Goal: Task Accomplishment & Management: Use online tool/utility

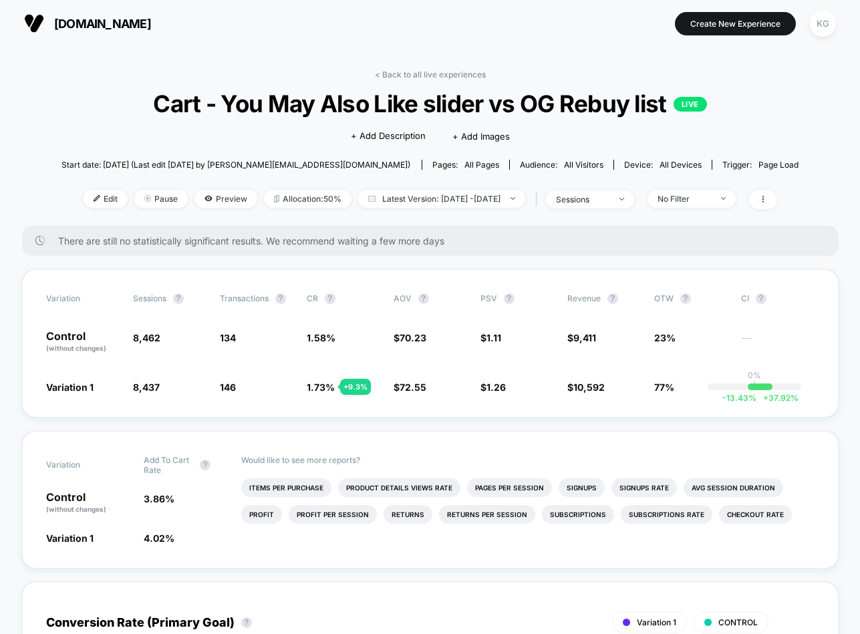
click at [75, 23] on span "[DOMAIN_NAME]" at bounding box center [102, 24] width 97 height 14
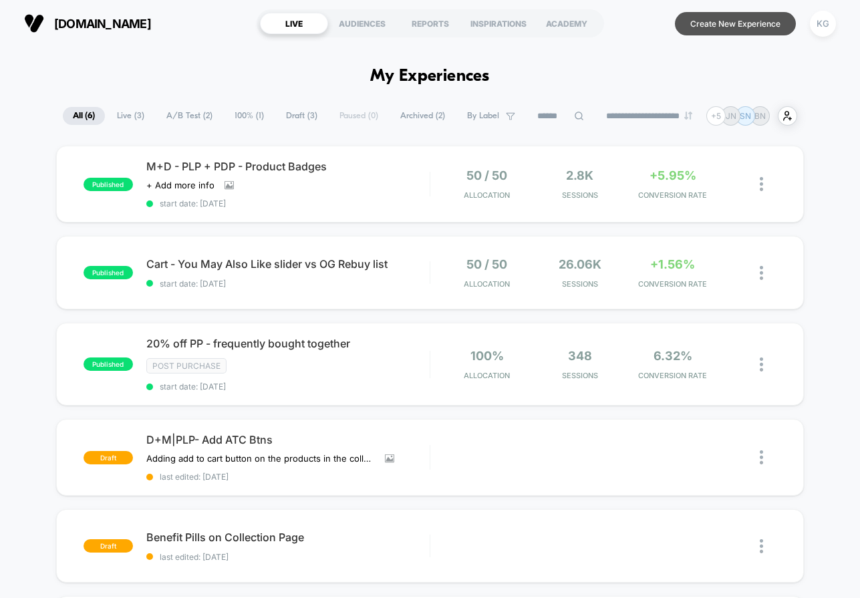
click at [697, 24] on button "Create New Experience" at bounding box center [735, 23] width 121 height 23
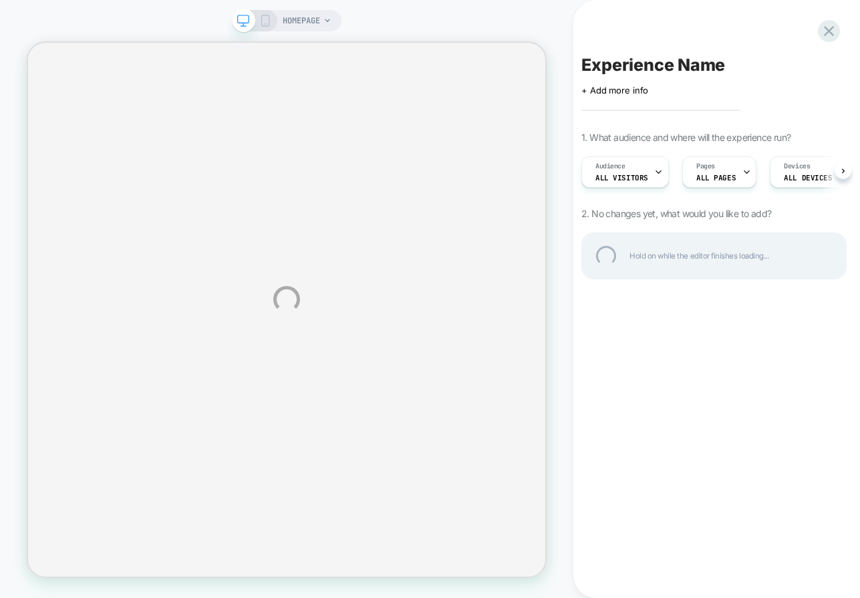
drag, startPoint x: 695, startPoint y: 25, endPoint x: 684, endPoint y: 11, distance: 18.2
click at [684, 10] on div "HOMEPAGE Experience Name Click to edit experience details + Add more info 1. Wh…" at bounding box center [430, 299] width 860 height 598
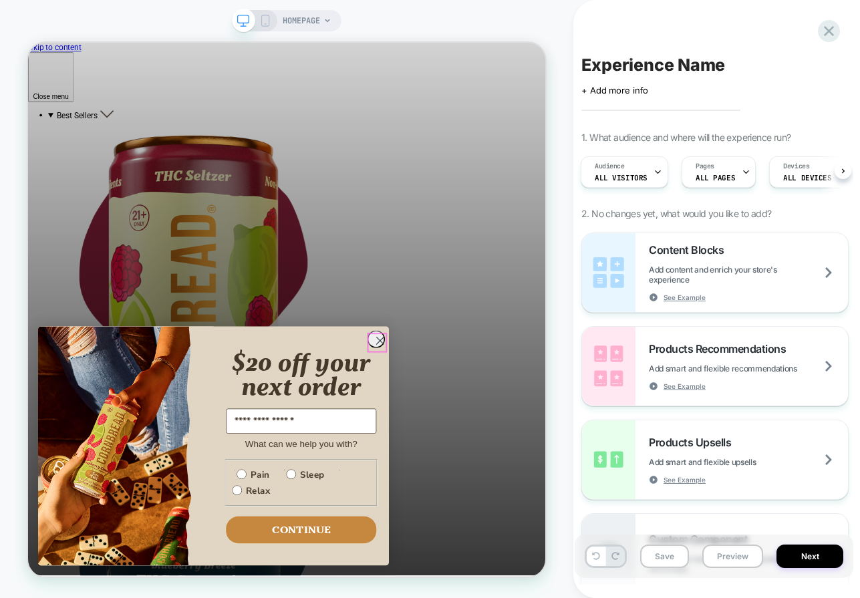
click at [495, 442] on circle "Close dialog" at bounding box center [497, 440] width 22 height 22
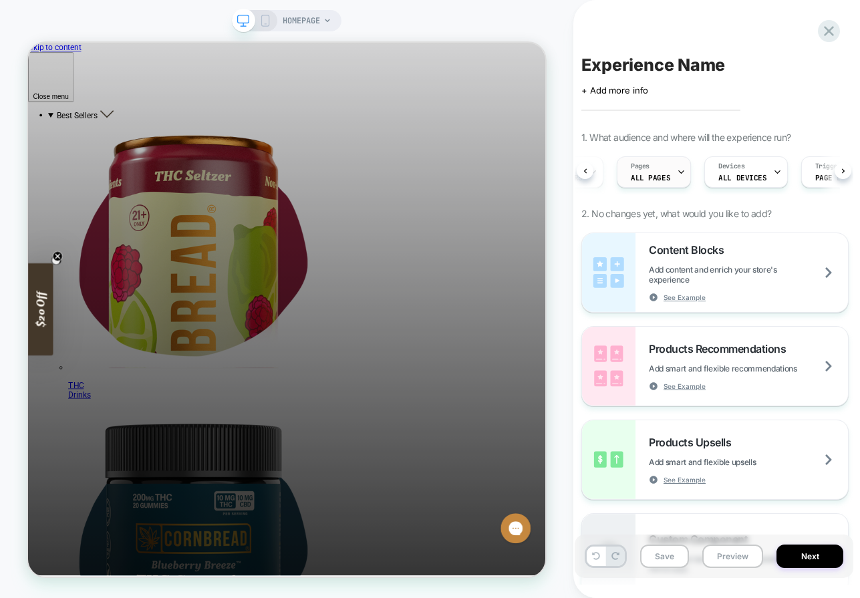
scroll to position [0, 123]
click at [832, 28] on icon at bounding box center [829, 31] width 18 height 18
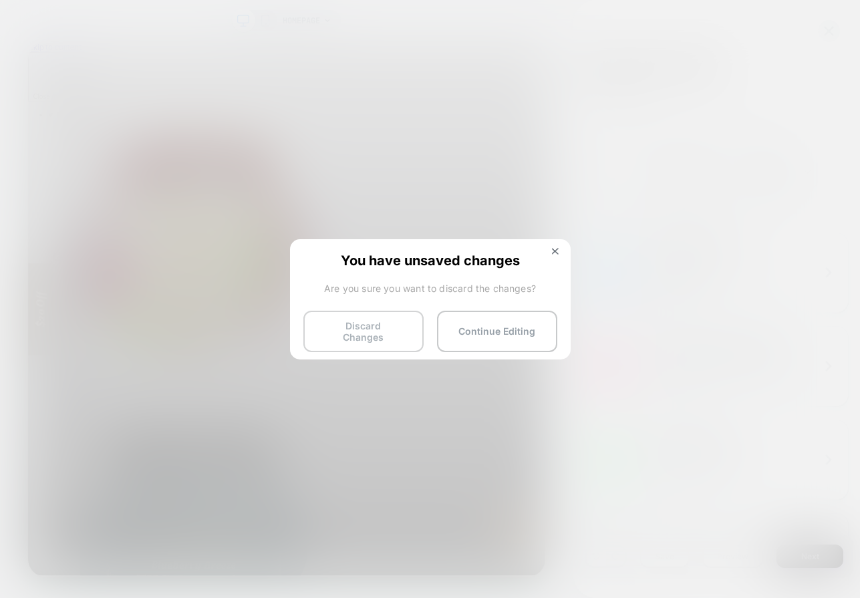
click at [387, 333] on button "Discard Changes" at bounding box center [363, 331] width 120 height 41
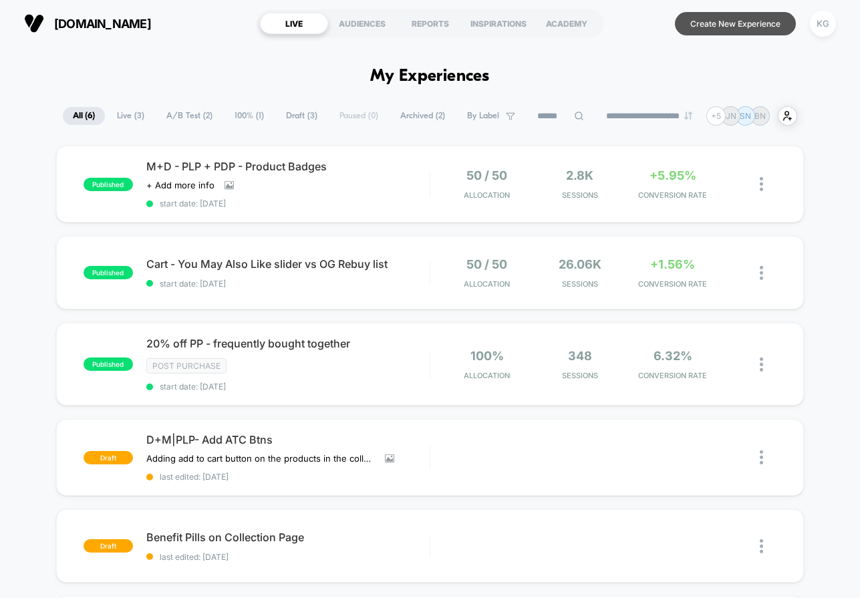
click at [693, 25] on button "Create New Experience" at bounding box center [735, 23] width 121 height 23
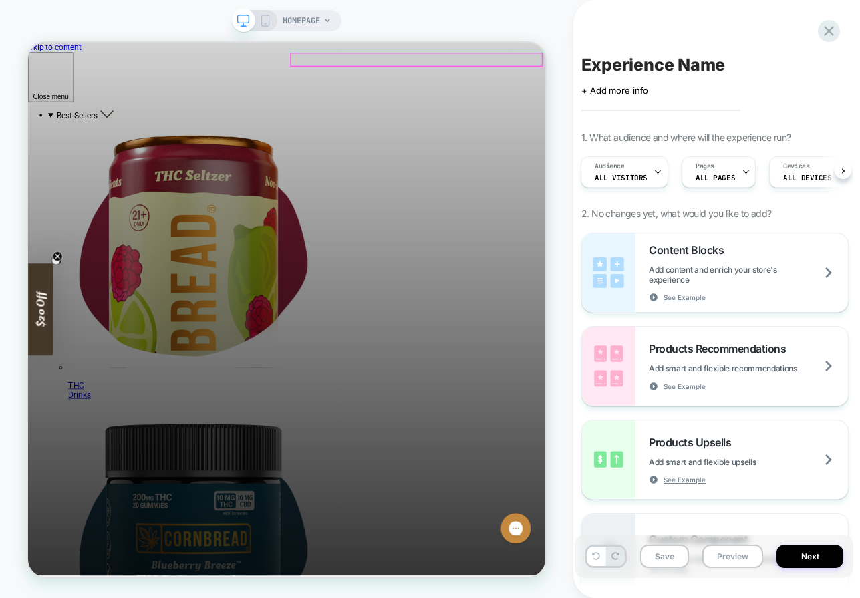
click at [831, 31] on icon at bounding box center [829, 31] width 18 height 18
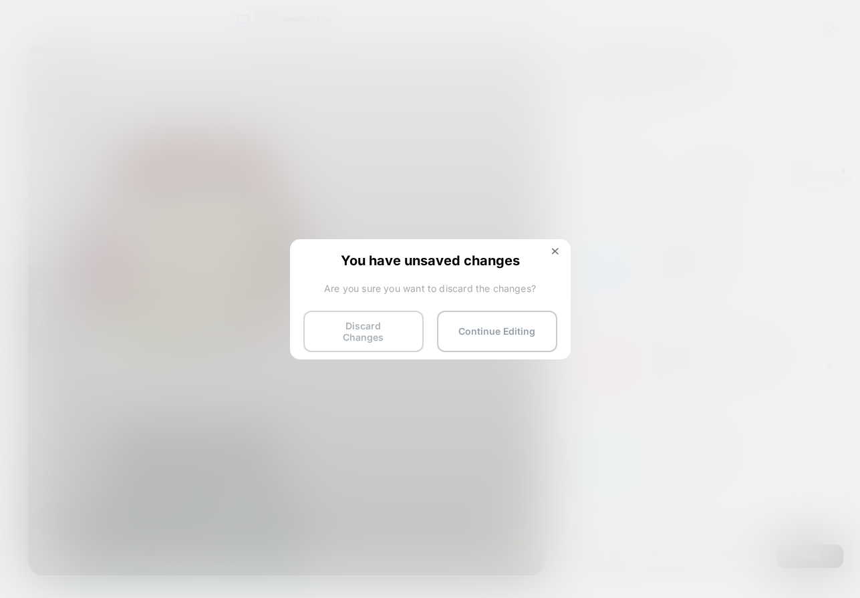
click at [374, 329] on button "Discard Changes" at bounding box center [363, 331] width 120 height 41
